Goal: Find specific page/section: Find specific page/section

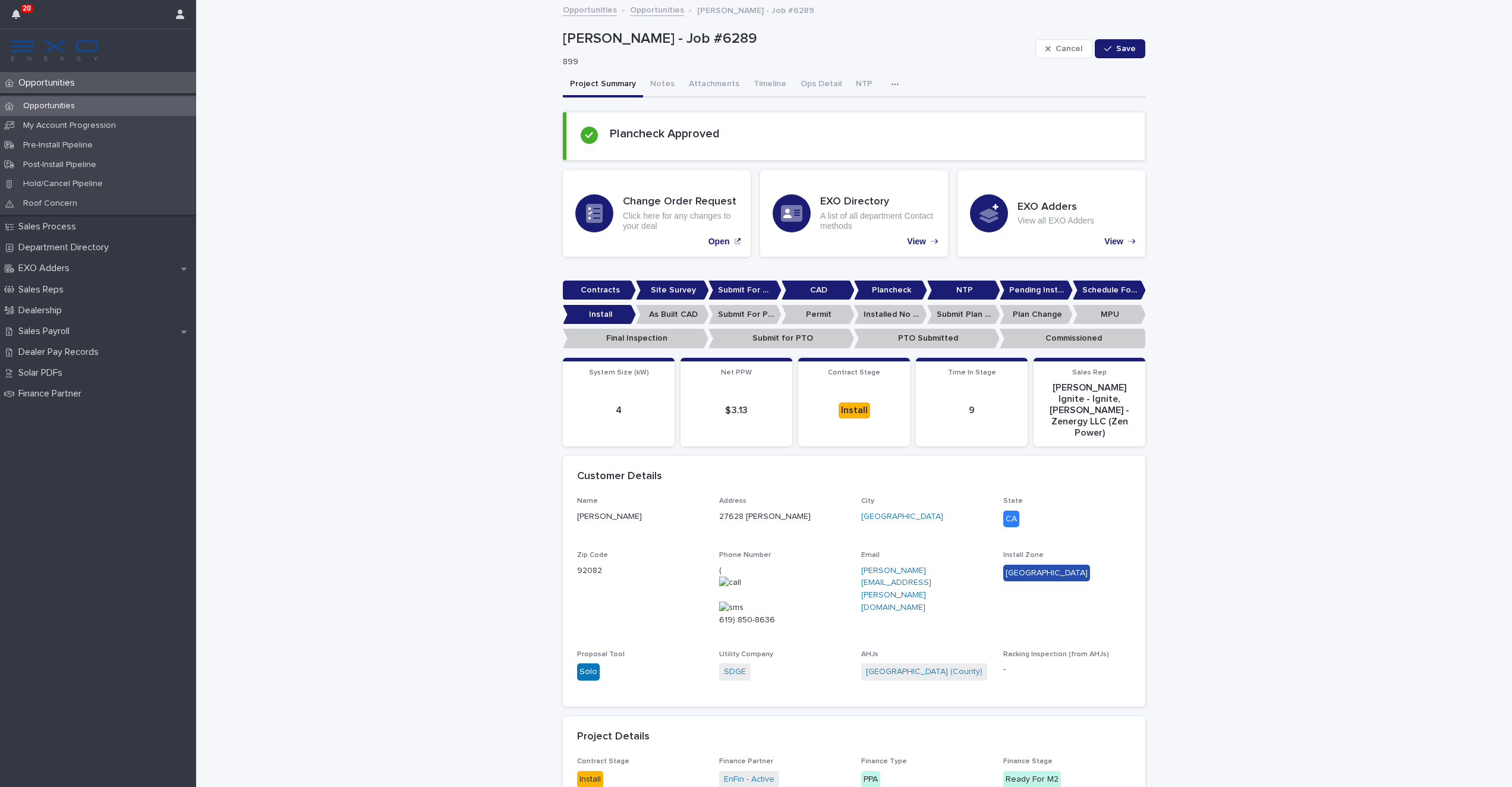
scroll to position [54, 0]
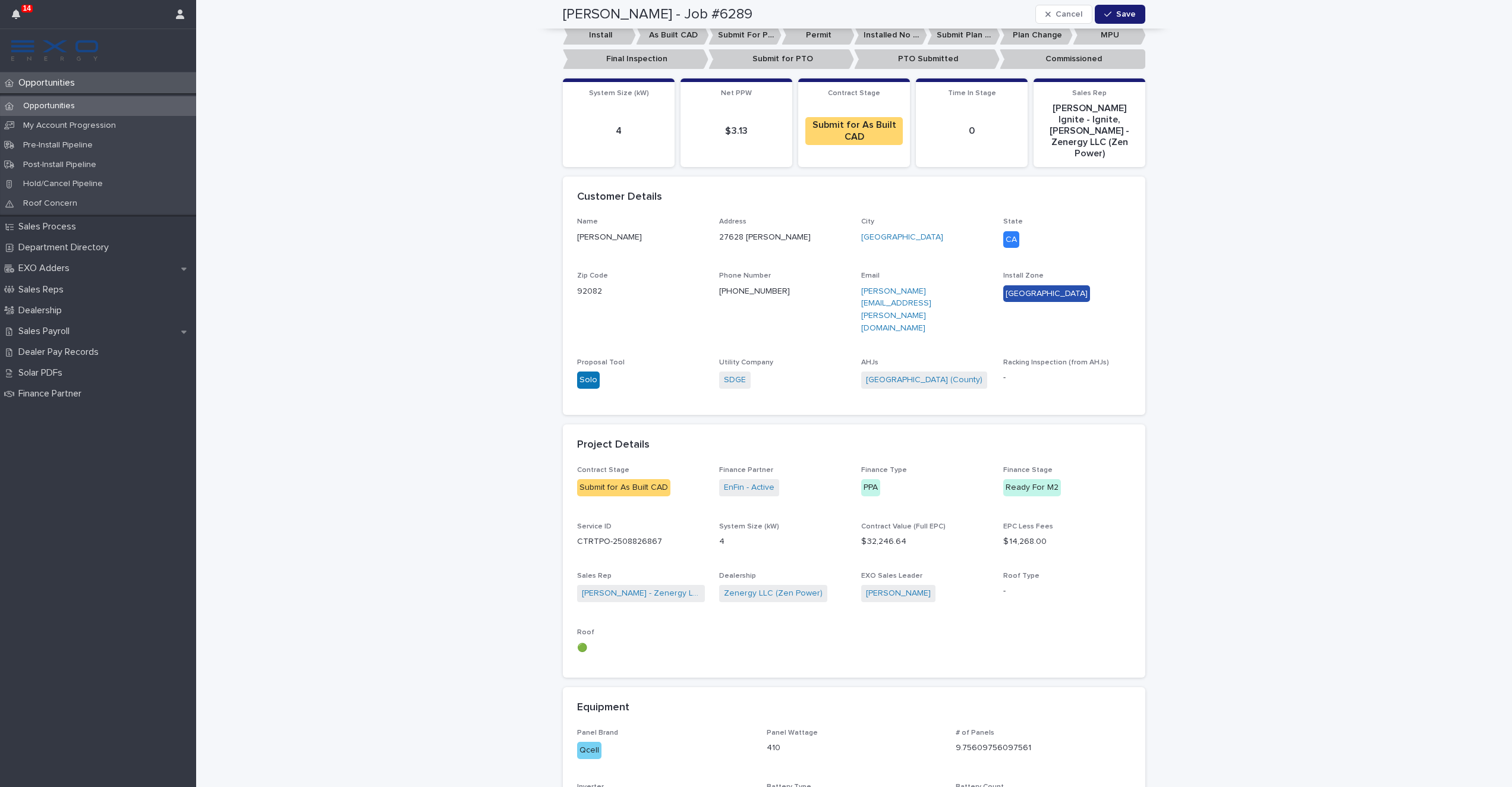
scroll to position [265, 0]
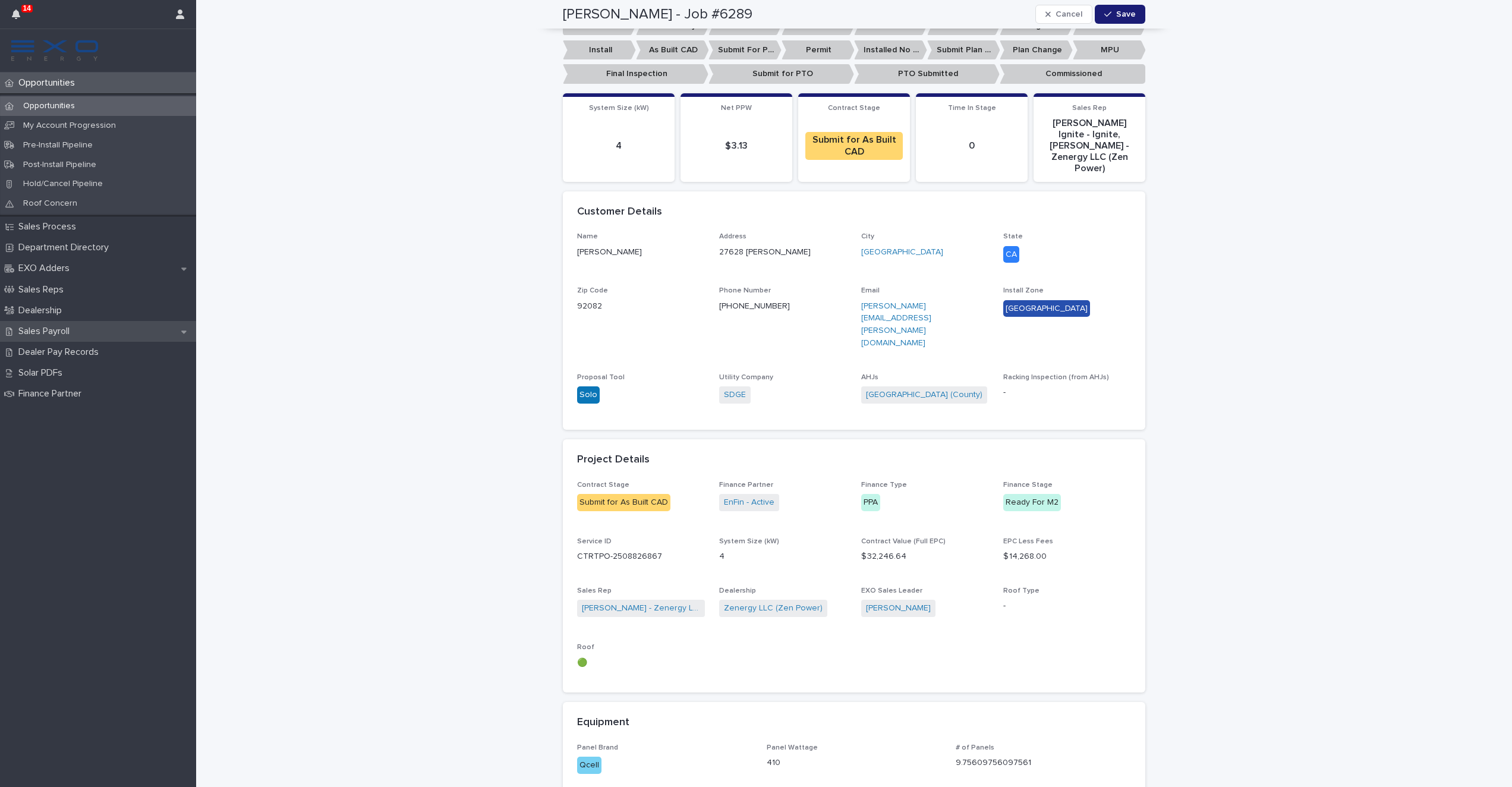
click at [84, 335] on div "Sales Payroll" at bounding box center [98, 331] width 196 height 21
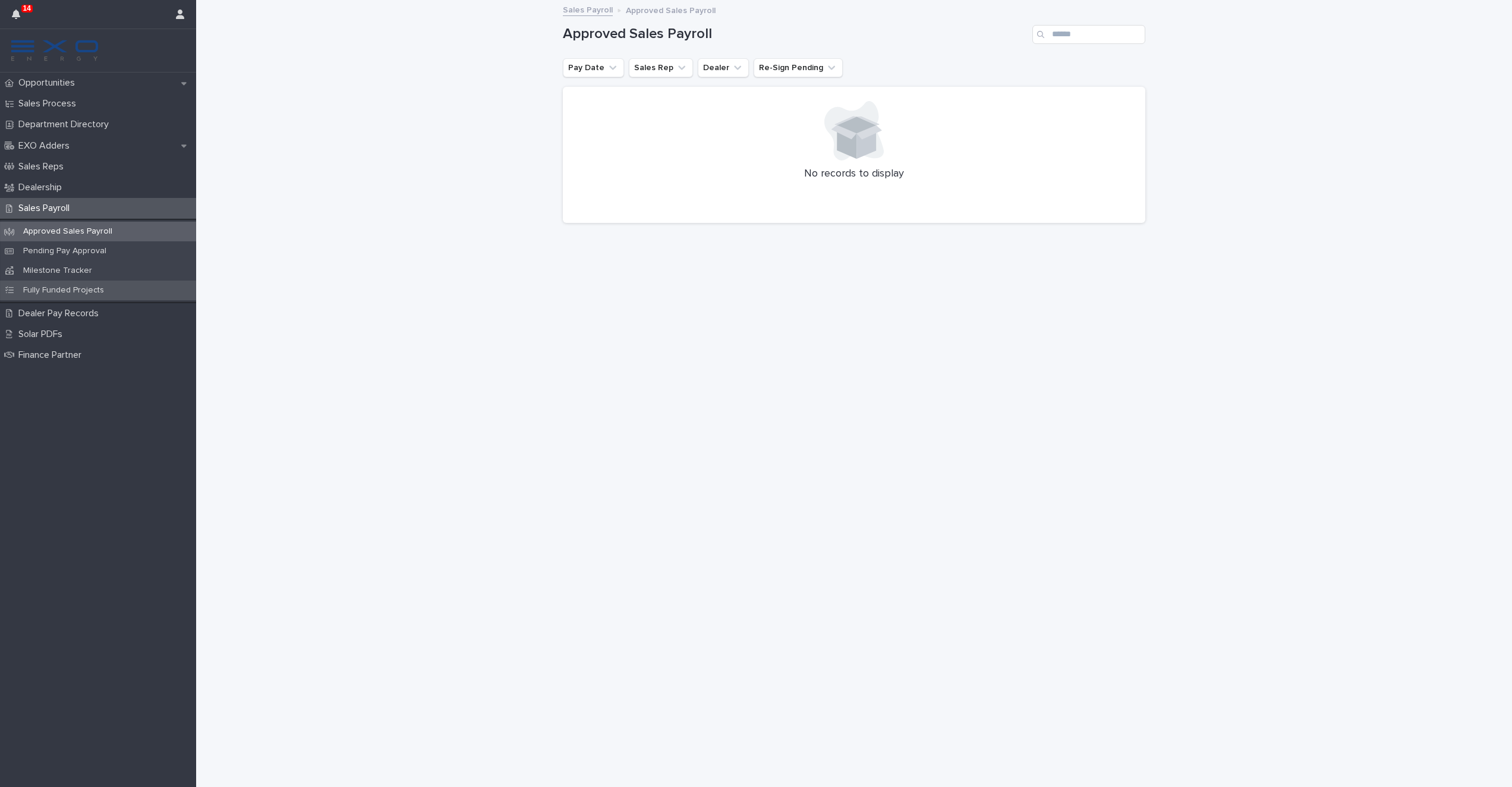
click at [152, 287] on div "Fully Funded Projects" at bounding box center [98, 291] width 196 height 20
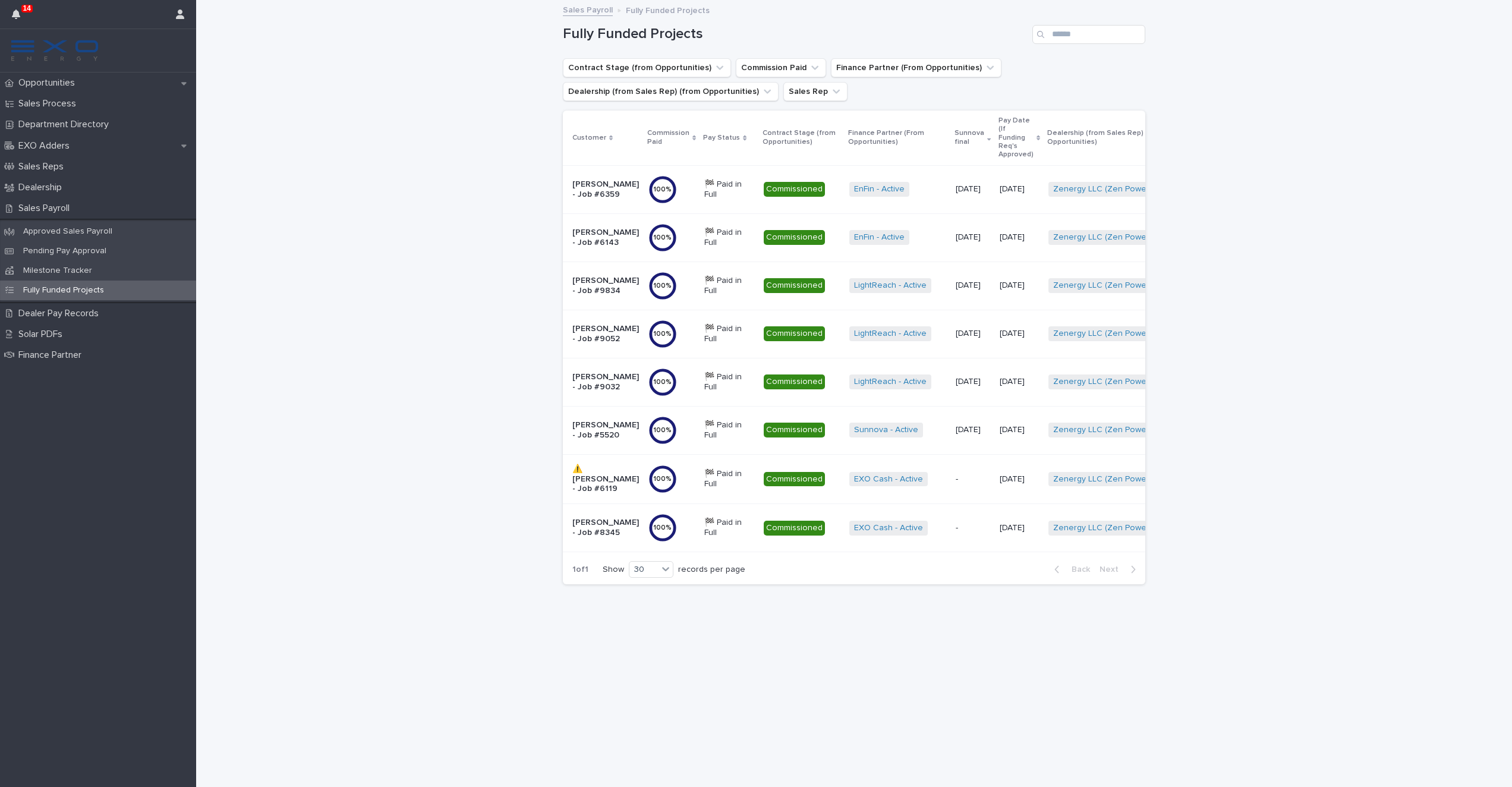
click at [812, 196] on td "Commissioned + 0" at bounding box center [802, 190] width 86 height 48
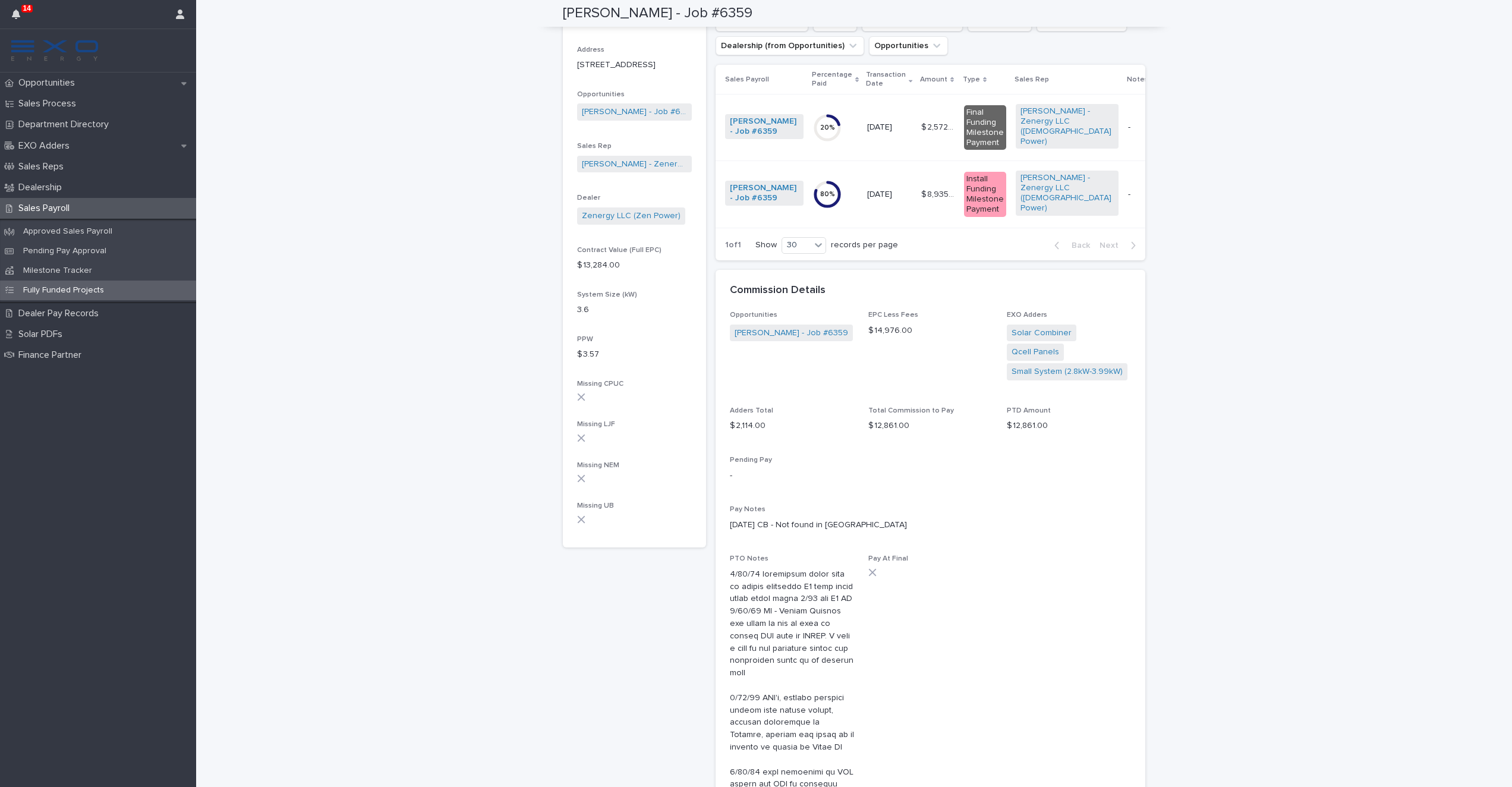
scroll to position [146, 0]
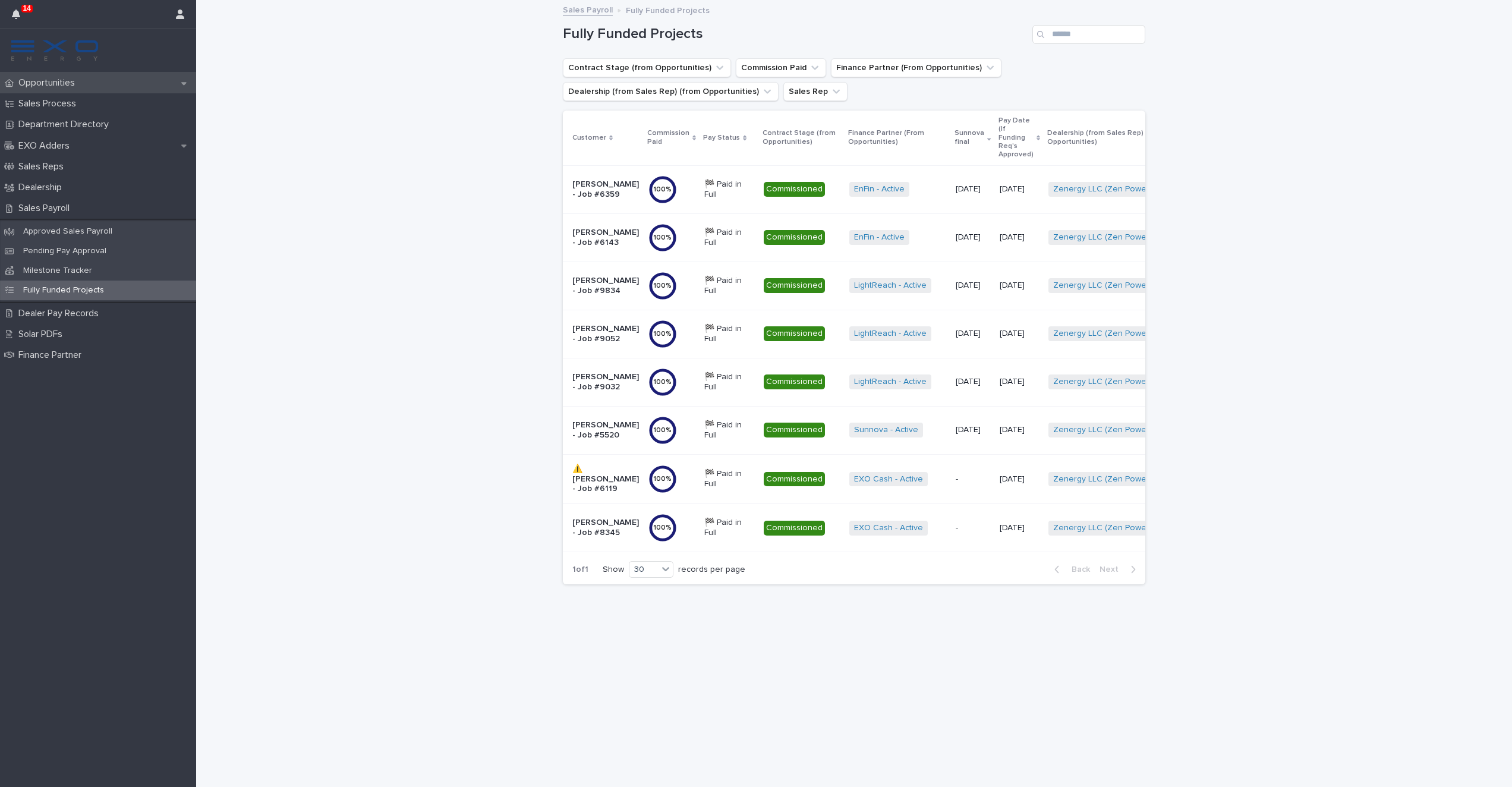
click at [120, 91] on div "Opportunities" at bounding box center [98, 82] width 196 height 21
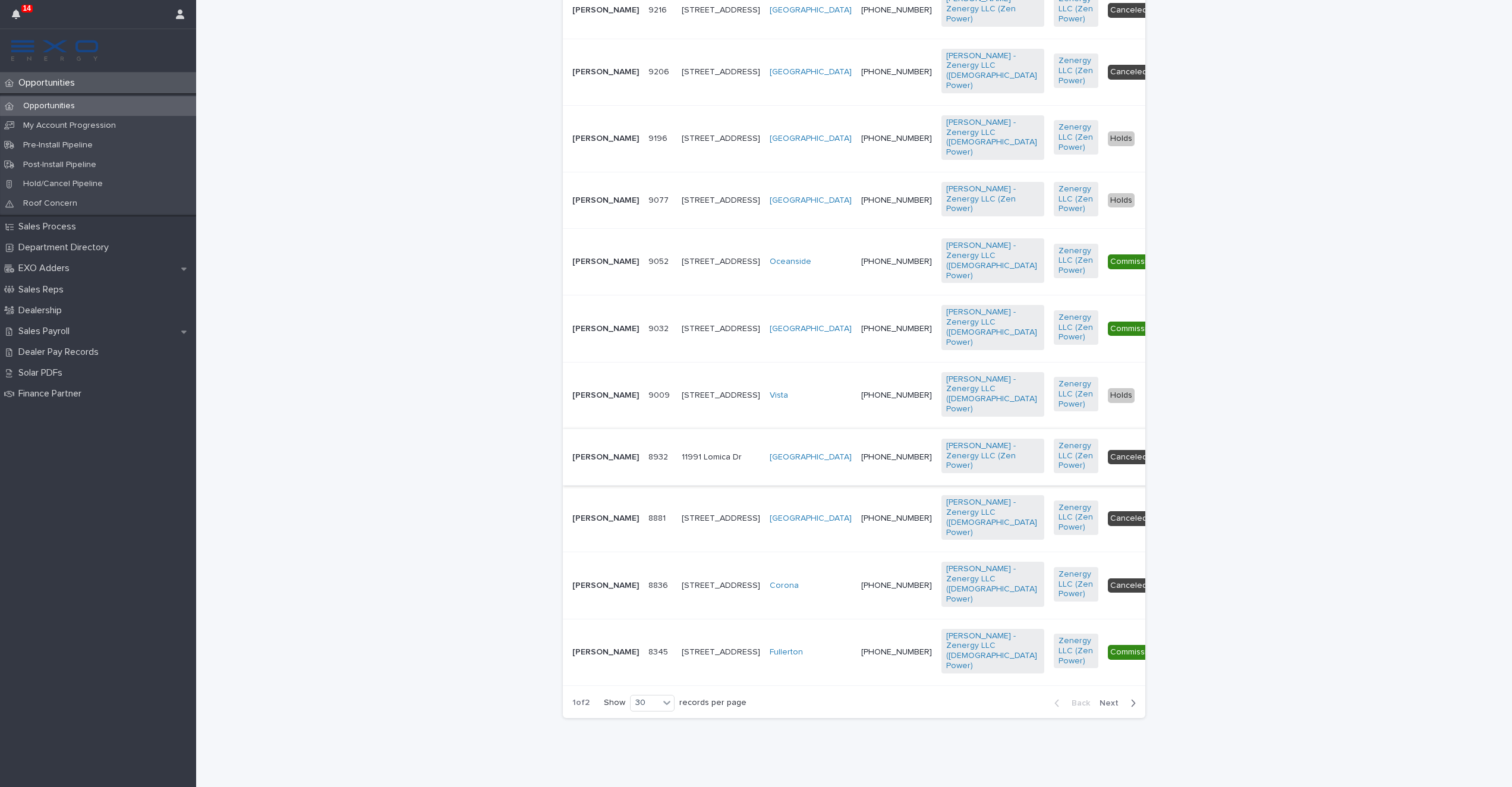
scroll to position [2120, 0]
click at [1110, 703] on span "Next" at bounding box center [1113, 703] width 26 height 8
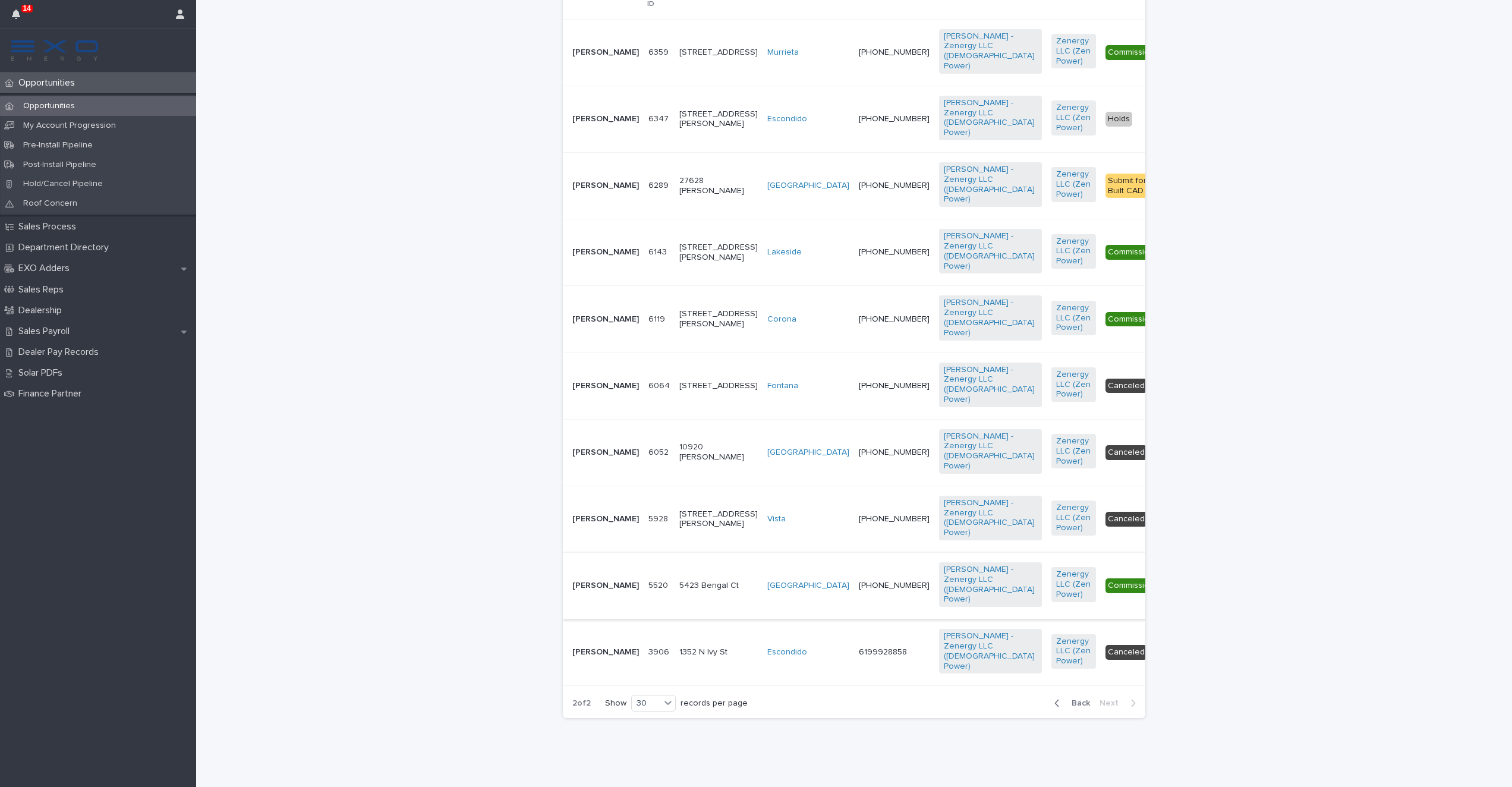
scroll to position [443, 0]
click at [587, 180] on p "[PERSON_NAME]" at bounding box center [606, 185] width 67 height 10
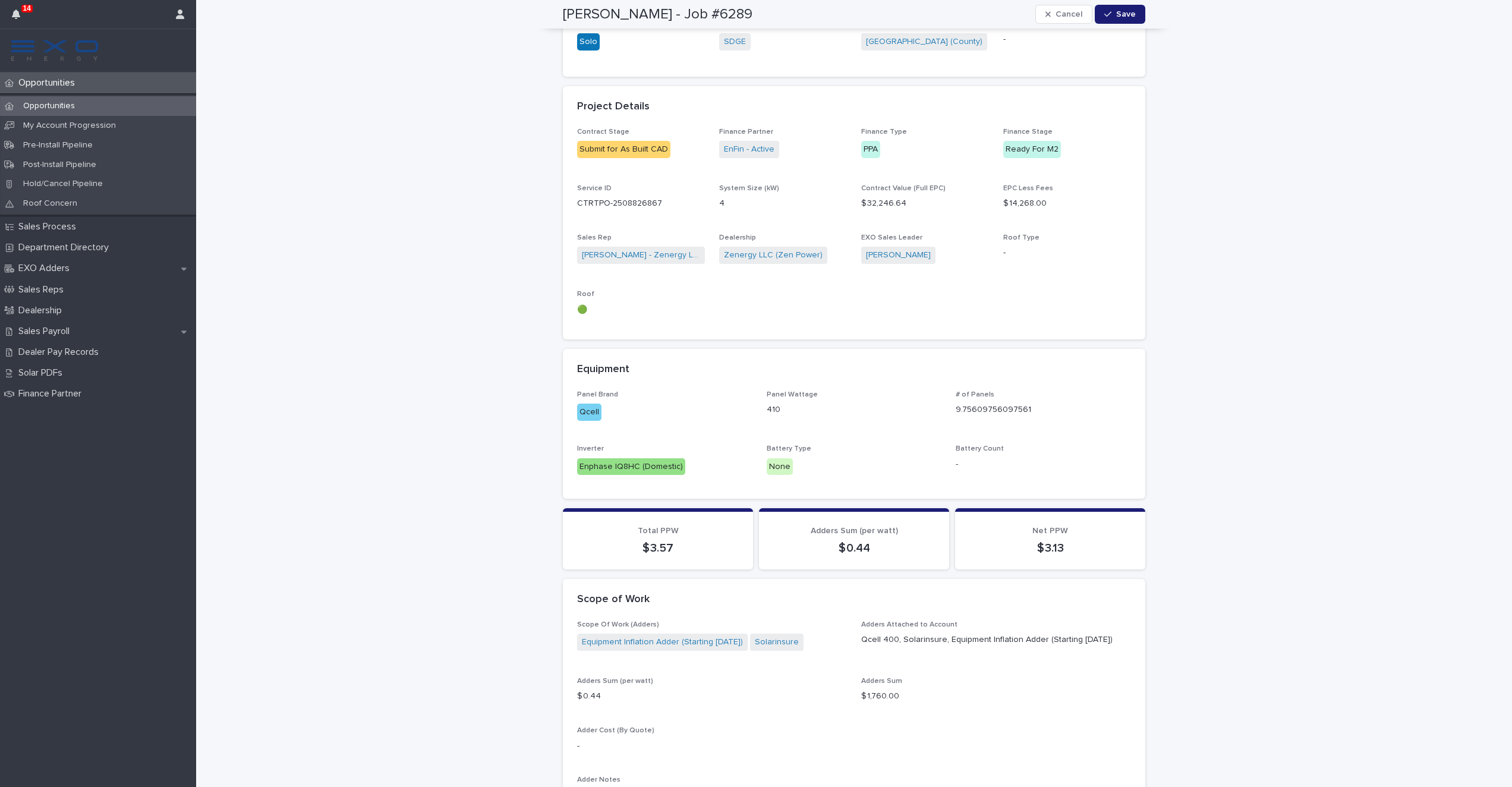
scroll to position [621, 0]
